Goal: Task Accomplishment & Management: Manage account settings

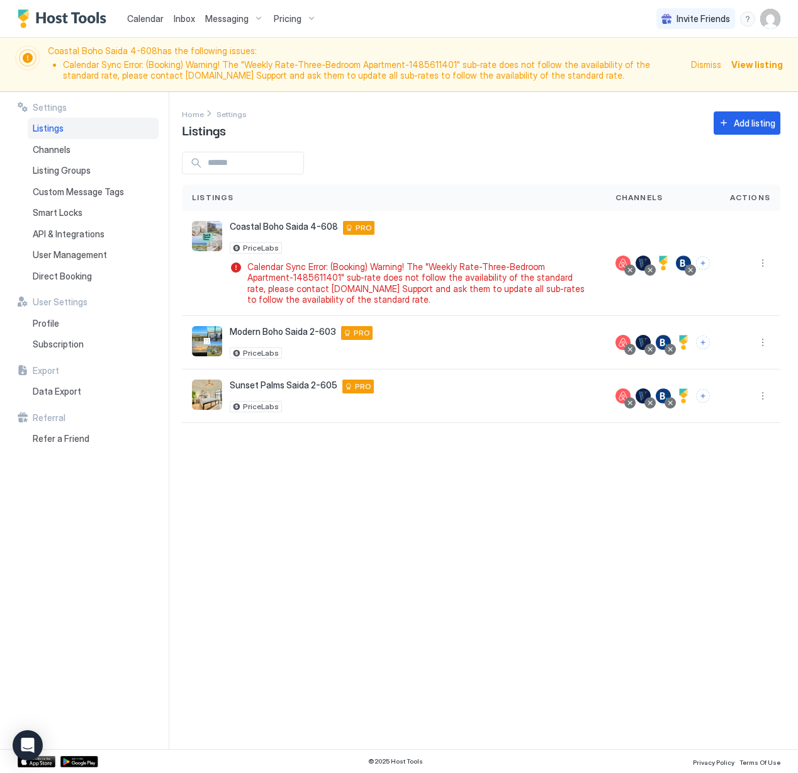
click at [747, 65] on span "View listing" at bounding box center [757, 64] width 52 height 13
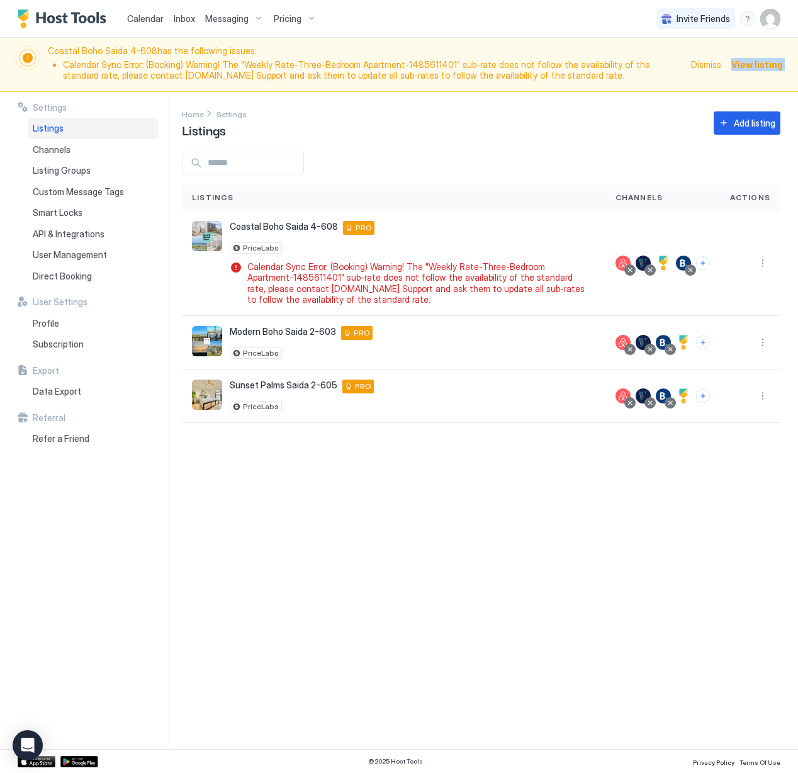
click at [747, 65] on span "View listing" at bounding box center [757, 64] width 52 height 13
click at [692, 271] on div at bounding box center [690, 270] width 6 height 6
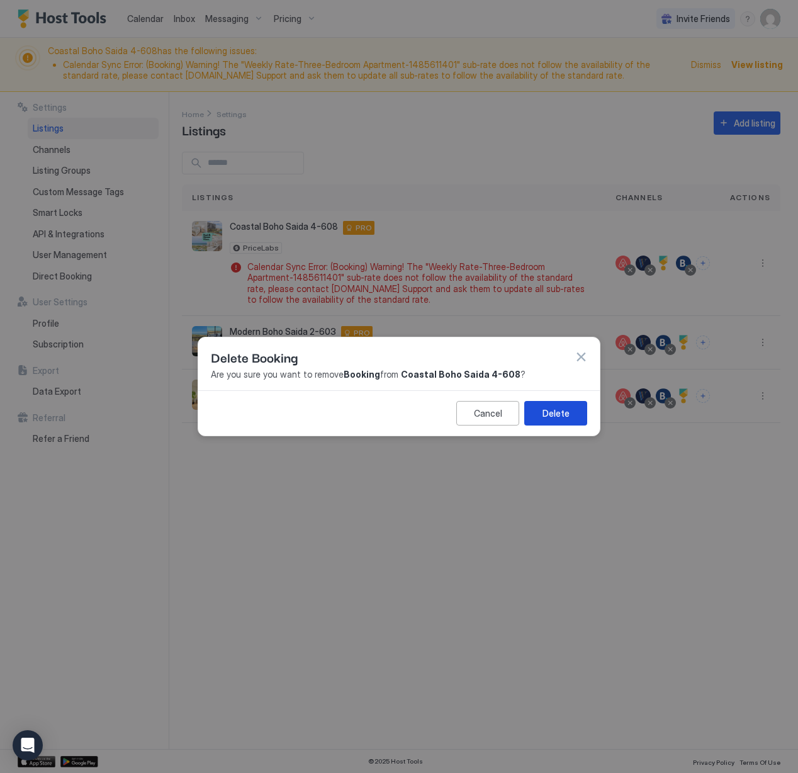
click at [559, 411] on div "Delete" at bounding box center [555, 412] width 27 height 13
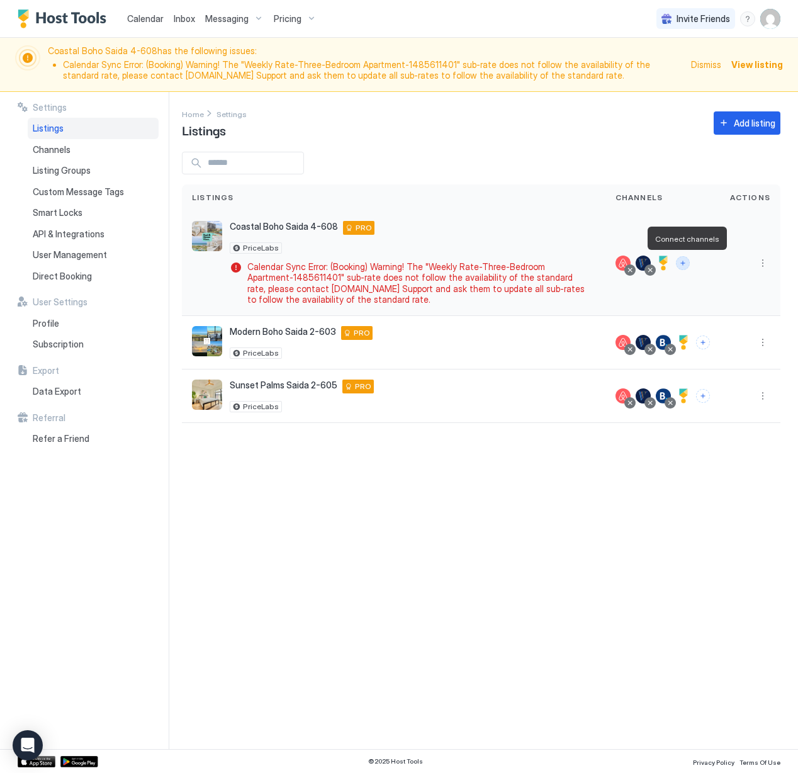
click at [681, 264] on button "Connect channels" at bounding box center [683, 263] width 14 height 14
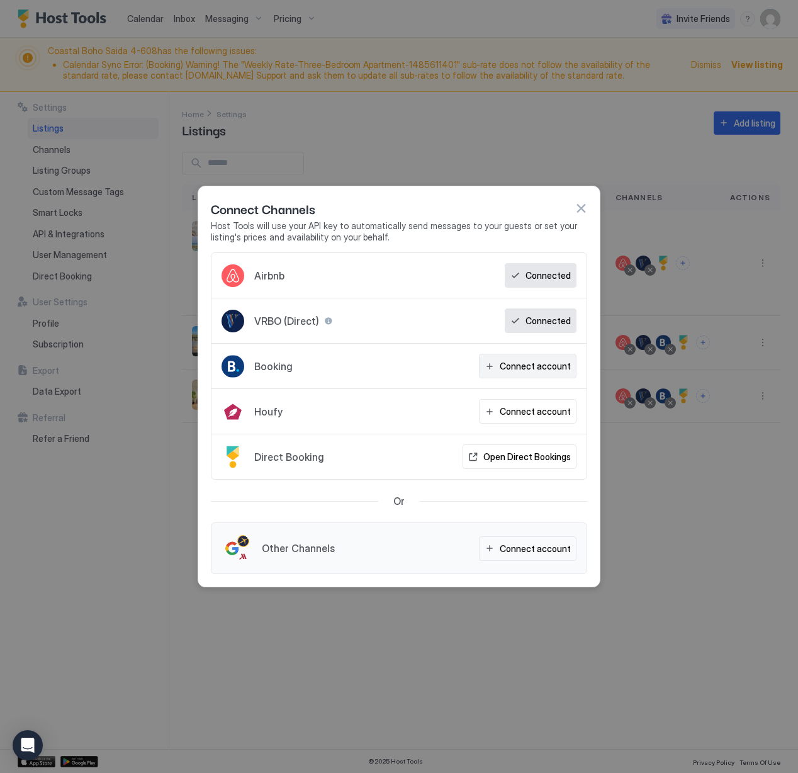
click at [497, 369] on button "Connect account" at bounding box center [528, 366] width 98 height 25
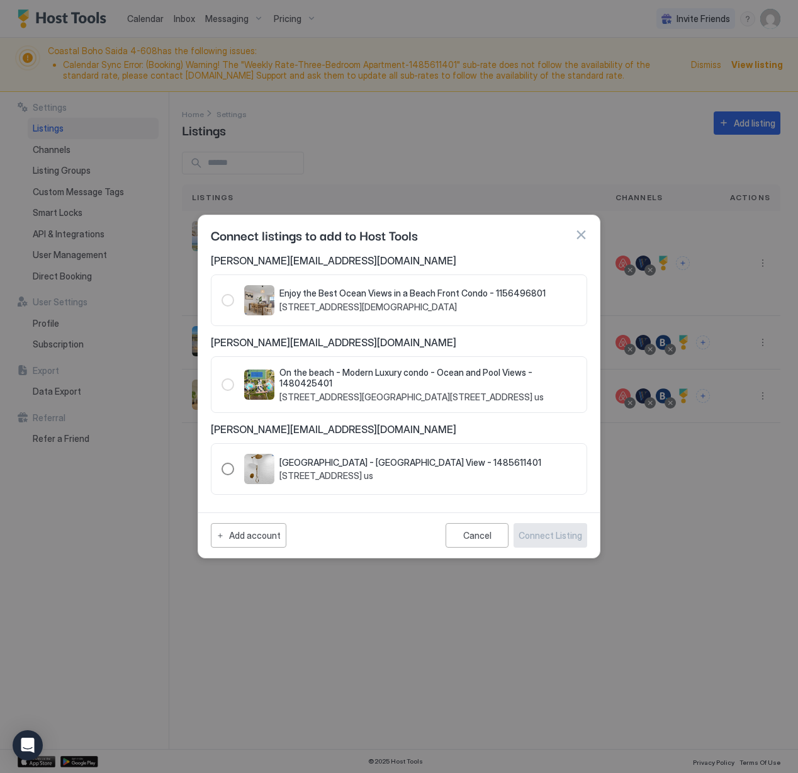
click at [227, 470] on div "1485611401" at bounding box center [227, 468] width 13 height 13
click at [567, 535] on div "Connect Listing" at bounding box center [550, 534] width 64 height 13
